Goal: Find specific page/section: Find specific page/section

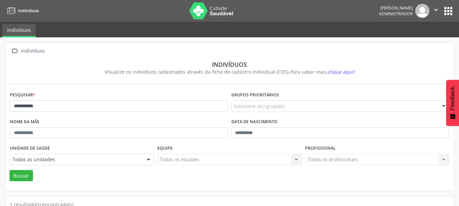
click at [449, 12] on button "apps" at bounding box center [448, 11] width 12 height 12
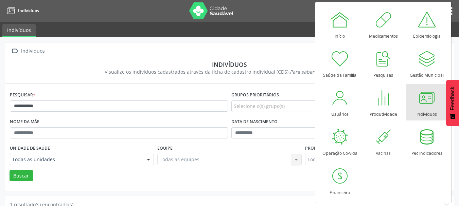
click at [427, 107] on div at bounding box center [426, 98] width 20 height 20
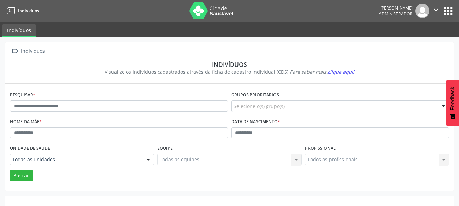
click at [451, 12] on button "apps" at bounding box center [448, 11] width 12 height 12
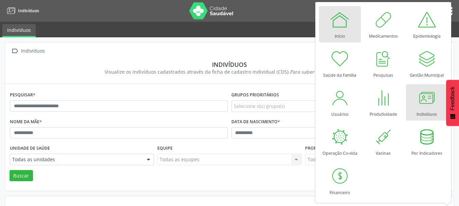
click at [338, 27] on div at bounding box center [339, 20] width 20 height 20
